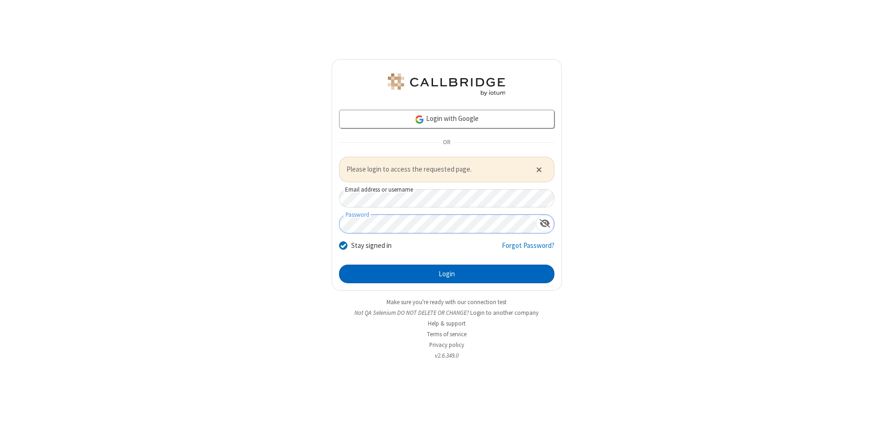
click at [447, 274] on button "Login" at bounding box center [446, 274] width 215 height 19
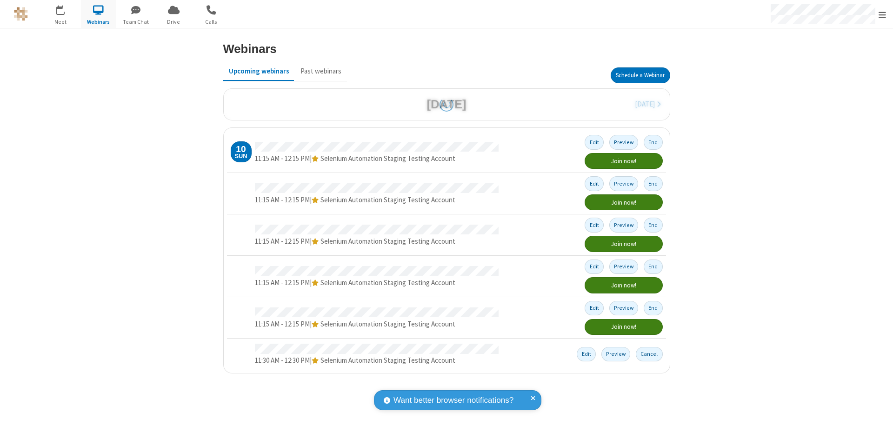
click at [640, 75] on button "Schedule a Webinar" at bounding box center [641, 75] width 60 height 16
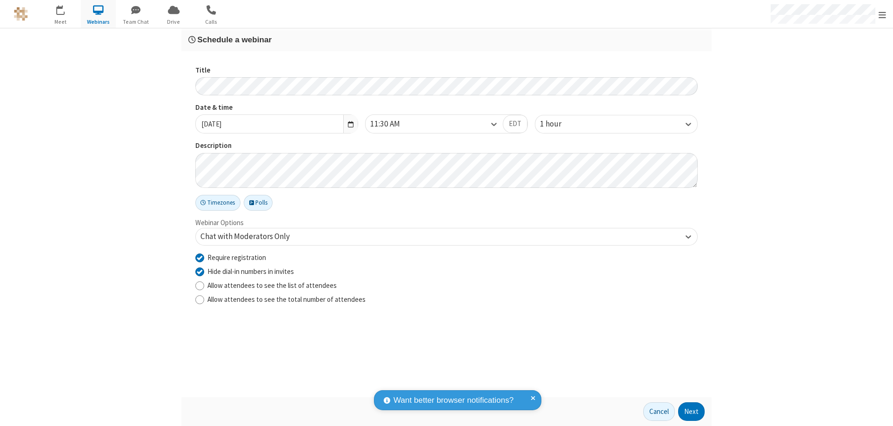
click at [200, 257] on input "Require registration" at bounding box center [199, 258] width 9 height 10
checkbox input "false"
click at [692, 412] on button "Next" at bounding box center [691, 411] width 27 height 19
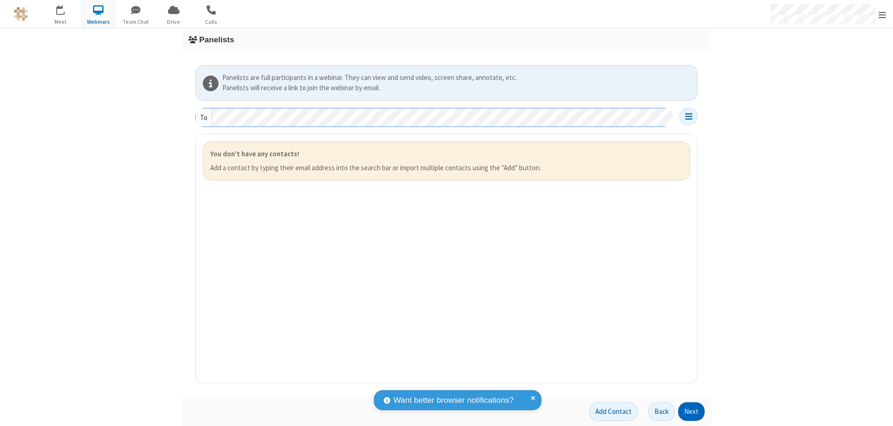
click at [692, 412] on button "Next" at bounding box center [691, 411] width 27 height 19
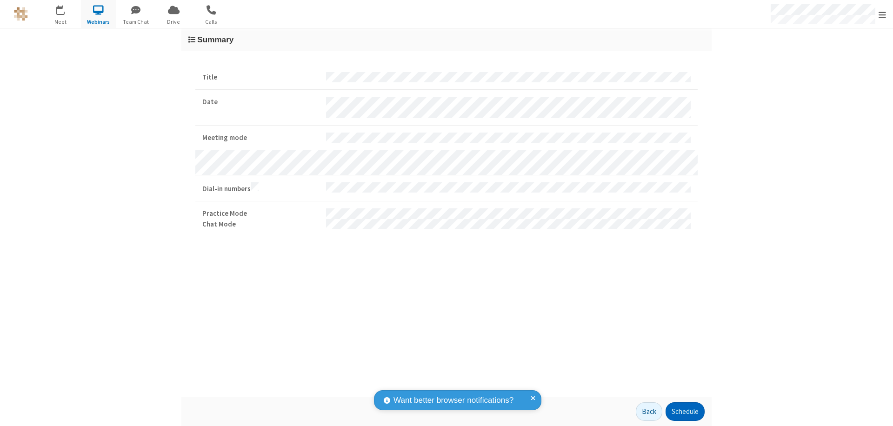
click at [685, 412] on button "Schedule" at bounding box center [685, 411] width 39 height 19
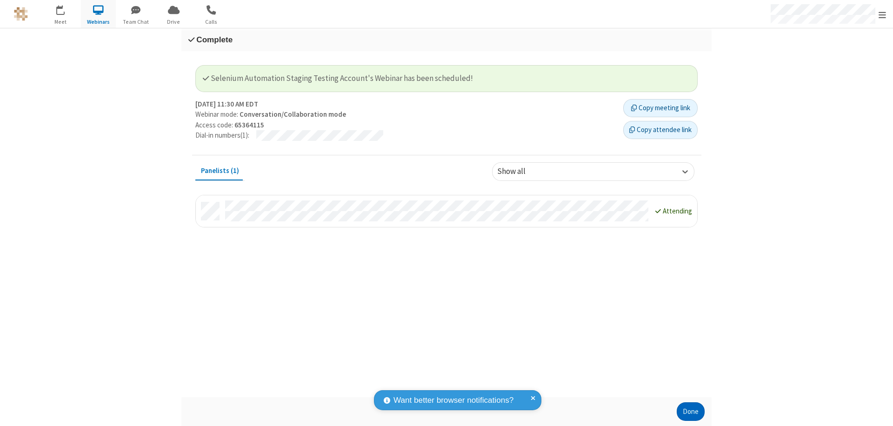
click at [691, 412] on button "Done" at bounding box center [691, 411] width 28 height 19
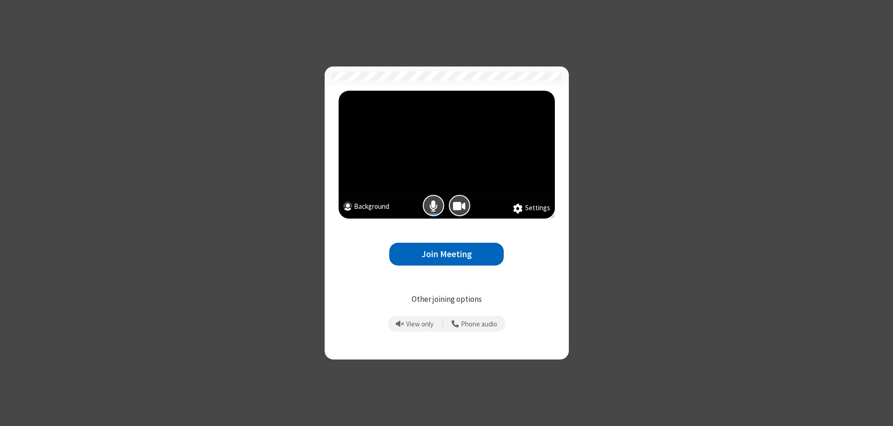
click at [447, 254] on button "Join Meeting" at bounding box center [446, 254] width 114 height 23
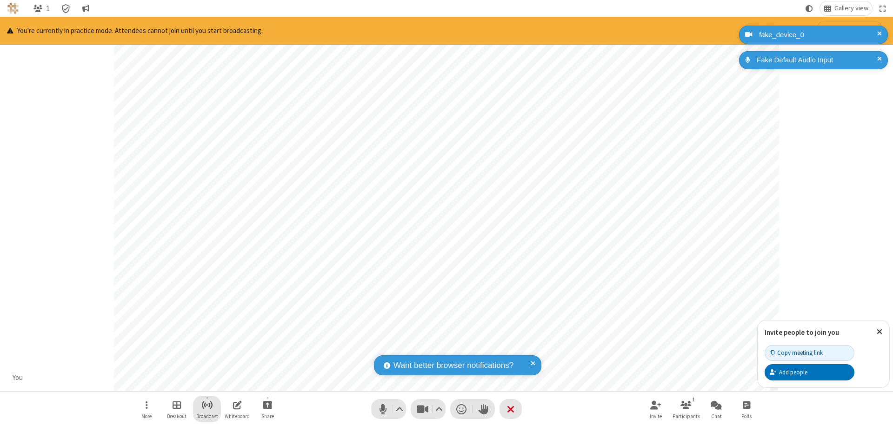
click at [207, 405] on span "Start broadcast" at bounding box center [207, 405] width 12 height 12
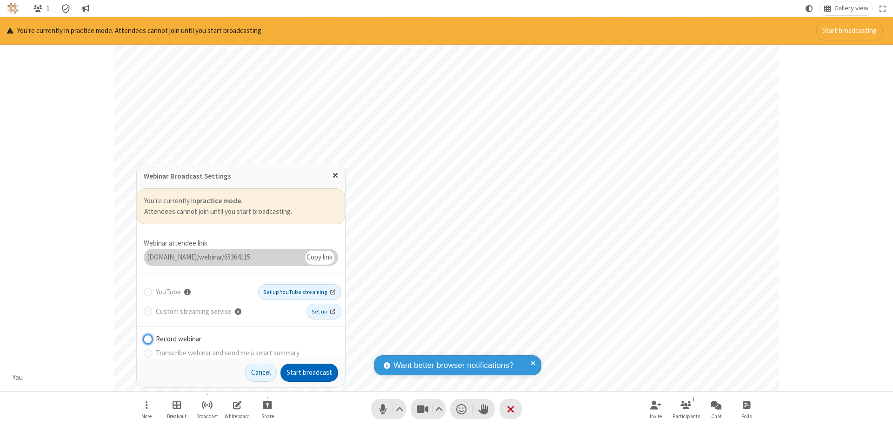
click at [309, 373] on button "Start broadcast" at bounding box center [310, 373] width 58 height 19
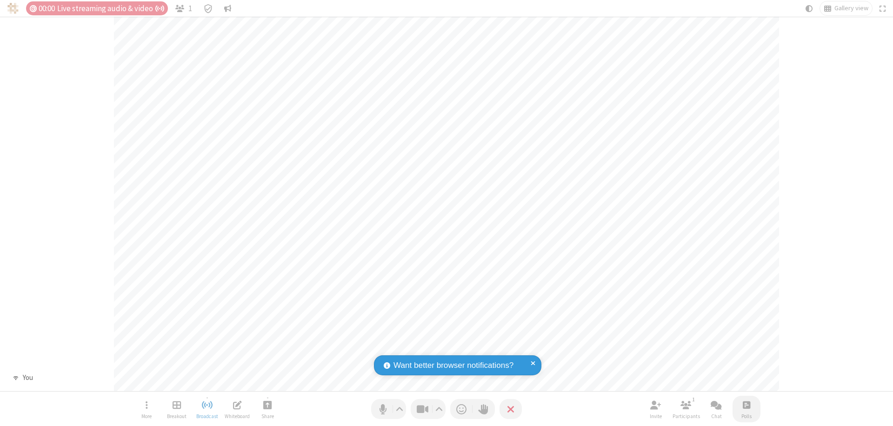
click at [746, 405] on span "Open poll" at bounding box center [746, 405] width 7 height 12
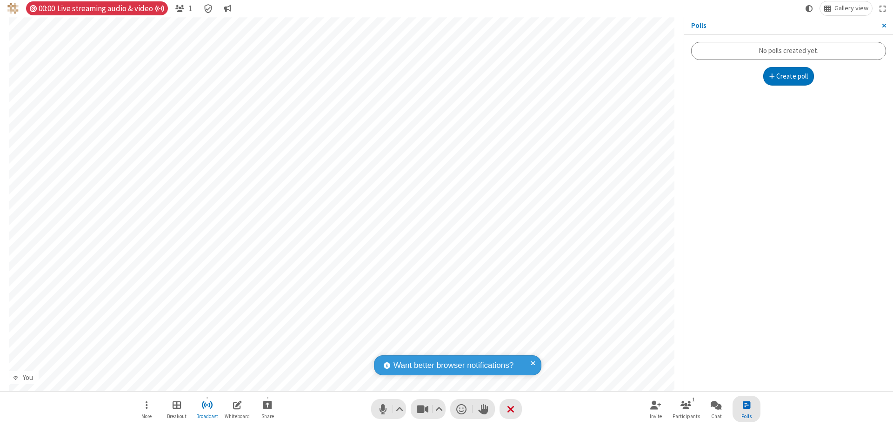
click at [788, 76] on button "Create poll" at bounding box center [788, 76] width 51 height 19
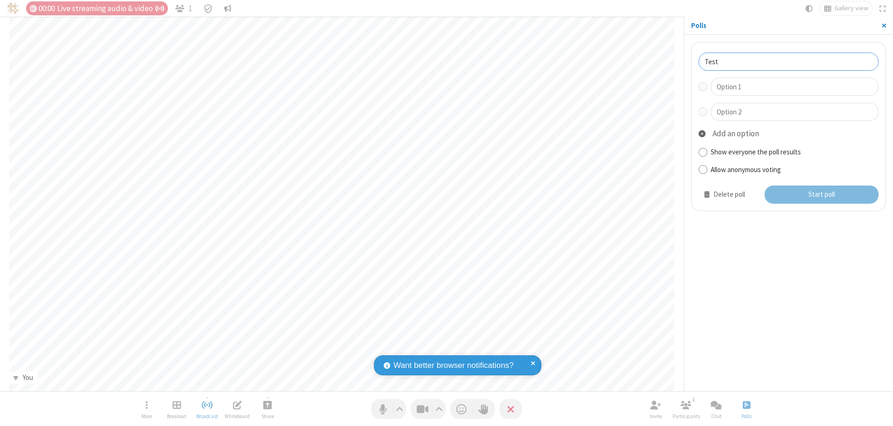
type input "Test"
type input "Yes"
type input "No"
click at [821, 194] on button "Start poll" at bounding box center [822, 195] width 114 height 19
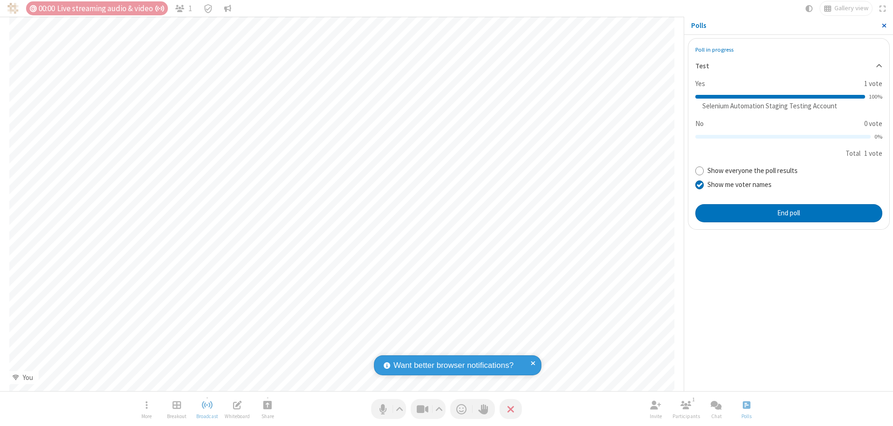
click at [884, 26] on span "Close sidebar" at bounding box center [884, 25] width 5 height 7
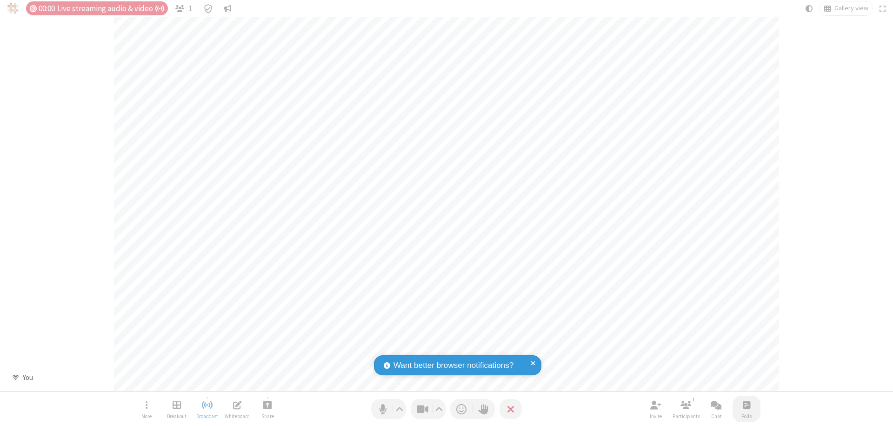
click at [746, 405] on span "Open poll" at bounding box center [746, 405] width 7 height 12
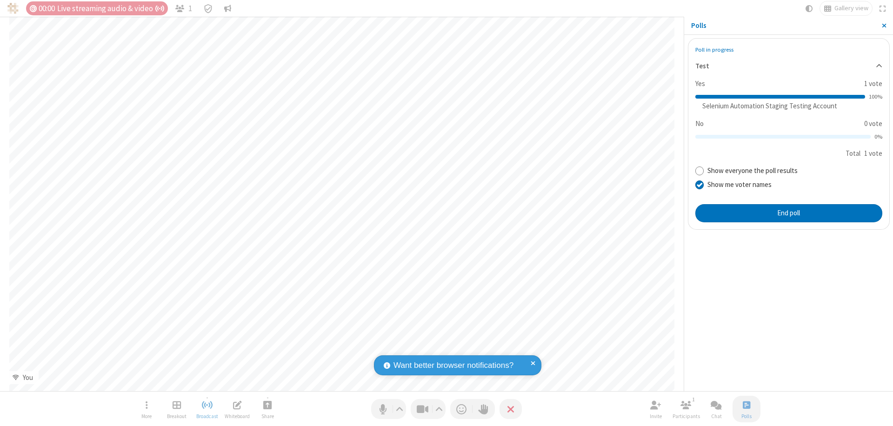
click at [788, 213] on button "End poll" at bounding box center [788, 213] width 187 height 19
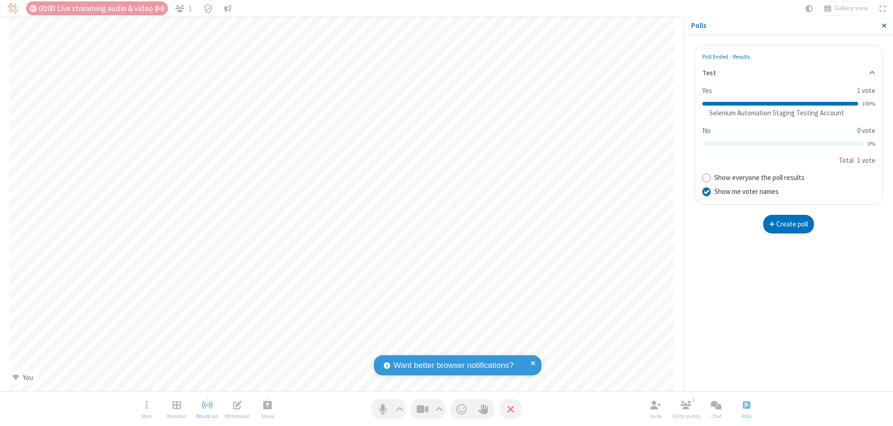
click at [884, 26] on span "Close sidebar" at bounding box center [884, 25] width 5 height 7
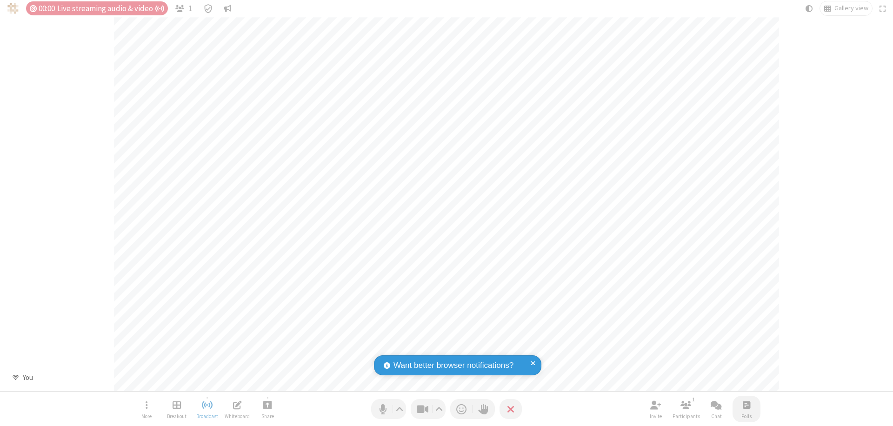
click at [746, 405] on span "Open poll" at bounding box center [746, 405] width 7 height 12
